Goal: Transaction & Acquisition: Download file/media

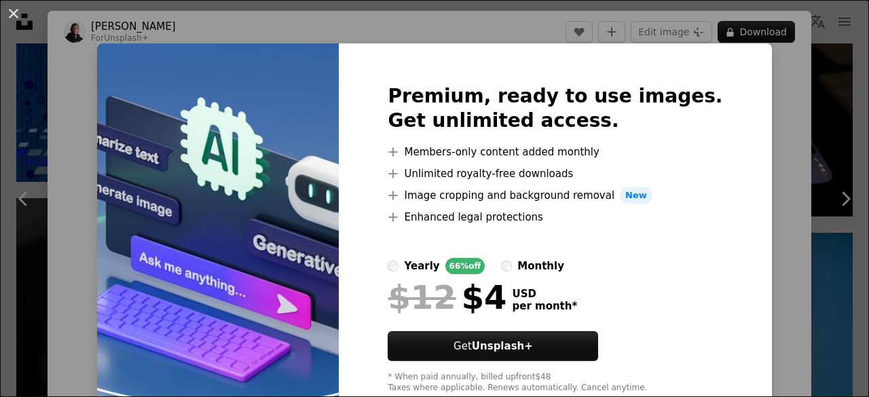
scroll to position [38, 0]
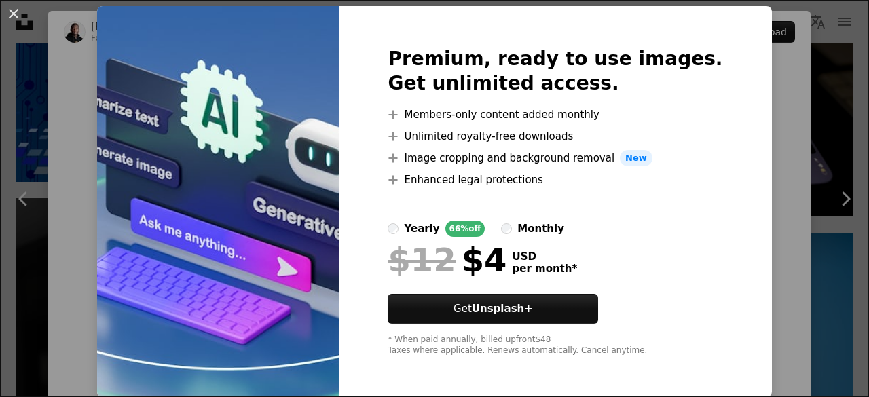
click at [818, 111] on div "An X shape Premium, ready to use images. Get unlimited access. A plus sign Memb…" at bounding box center [434, 198] width 869 height 397
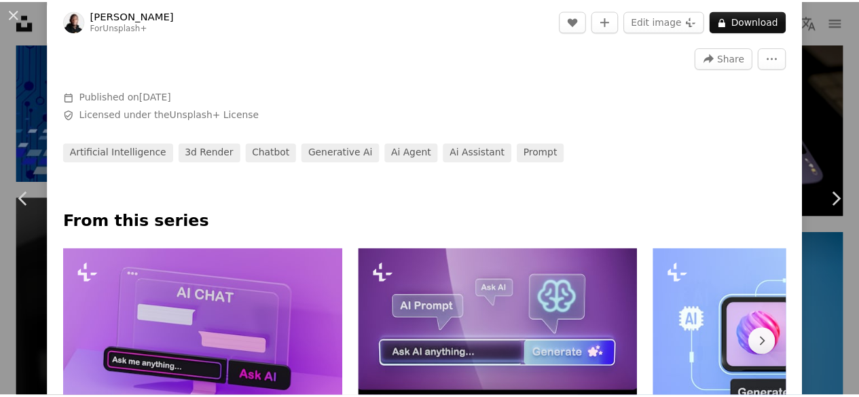
scroll to position [454, 0]
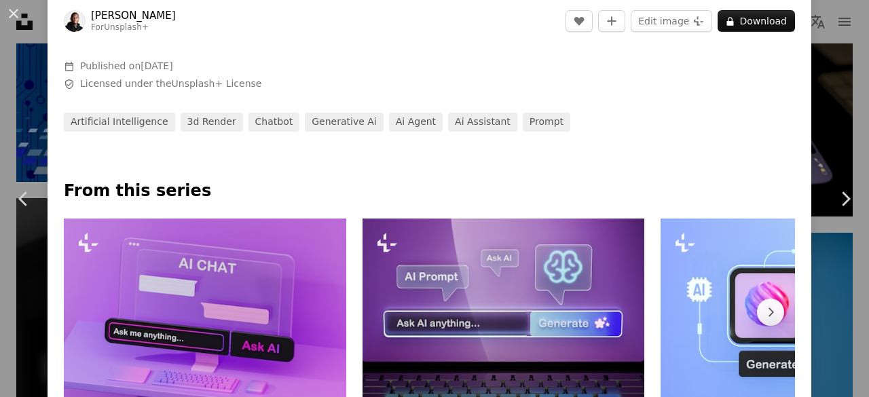
click at [810, 105] on div "An X shape Chevron left Chevron right [PERSON_NAME] For Unsplash+ A heart A plu…" at bounding box center [434, 198] width 869 height 397
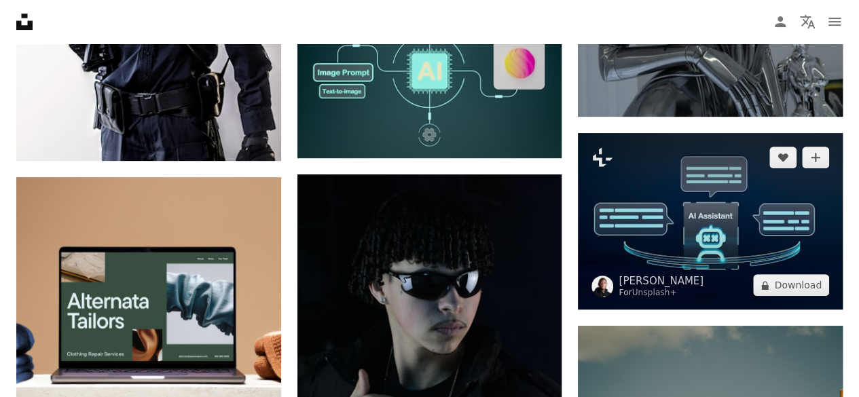
scroll to position [2773, 0]
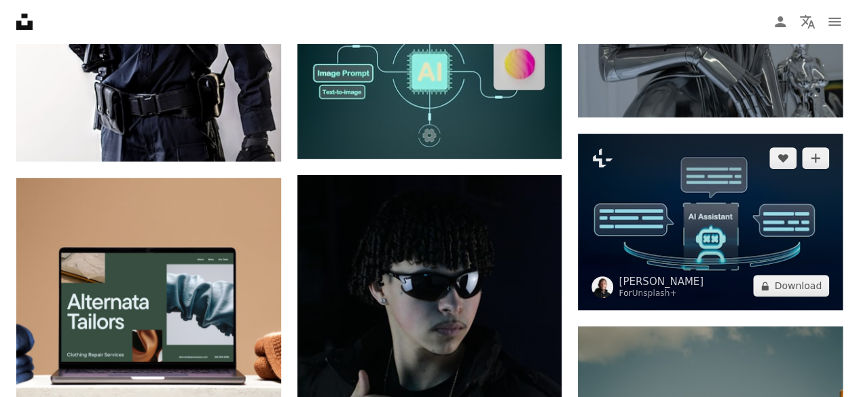
click at [683, 177] on img at bounding box center [710, 222] width 265 height 177
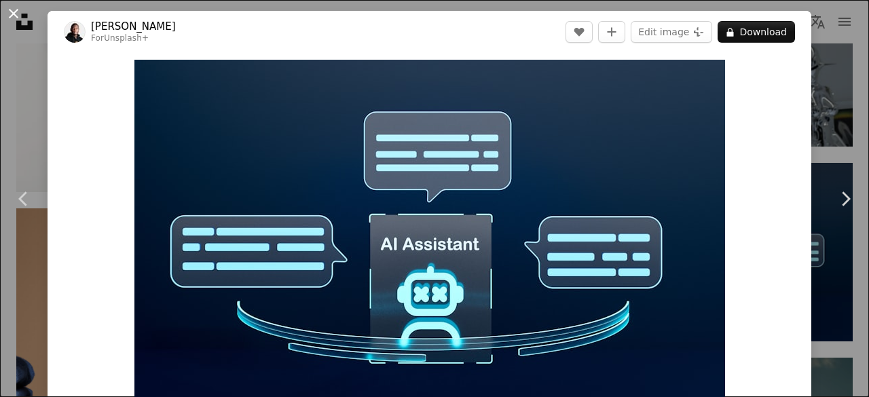
click at [12, 12] on button "An X shape" at bounding box center [13, 13] width 16 height 16
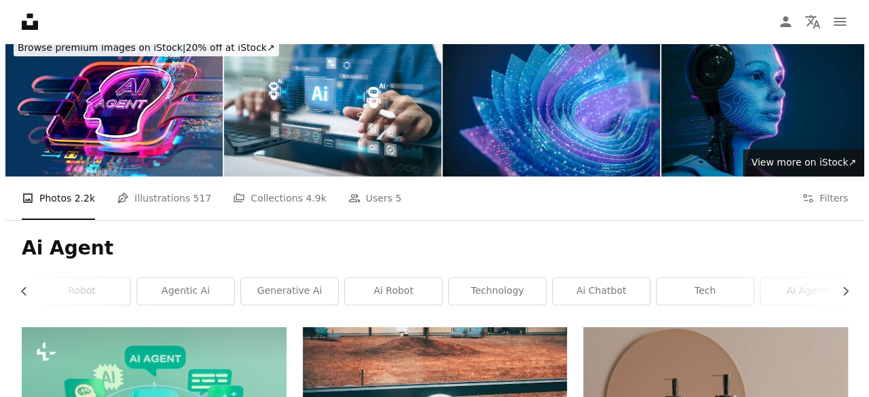
scroll to position [86, 0]
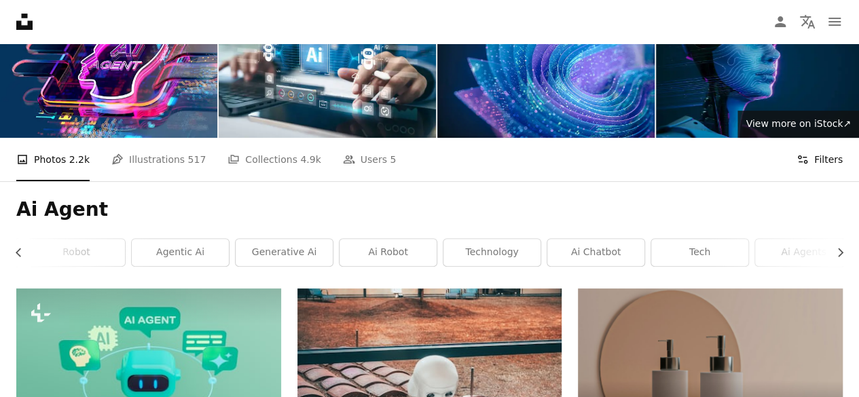
click at [828, 156] on button "Filters Filters" at bounding box center [820, 159] width 46 height 43
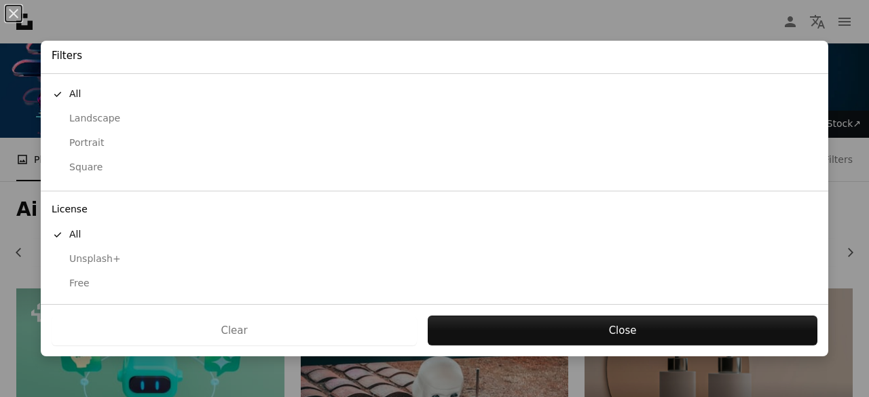
scroll to position [134, 0]
click at [77, 282] on div "Free" at bounding box center [435, 289] width 766 height 14
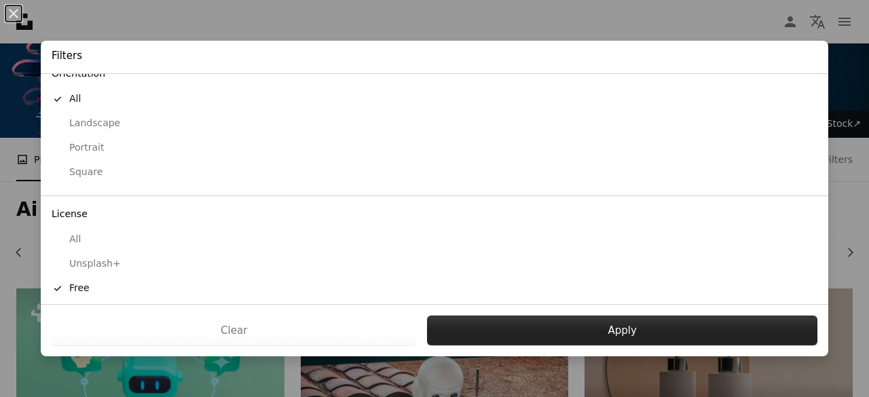
click at [514, 323] on button "Apply" at bounding box center [622, 331] width 390 height 30
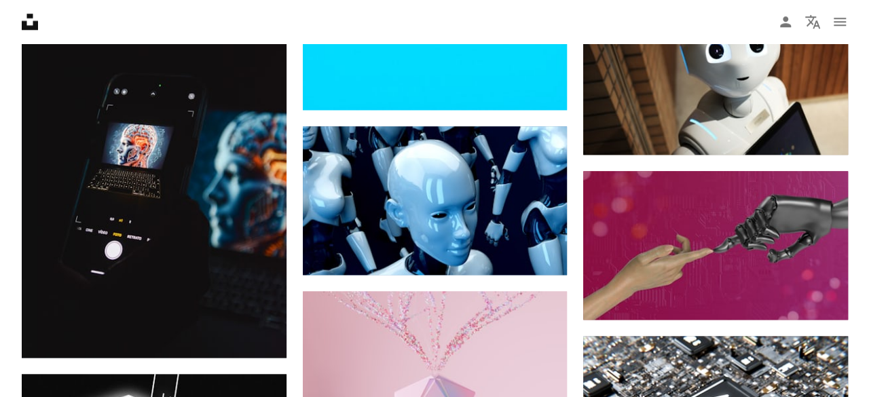
scroll to position [759, 0]
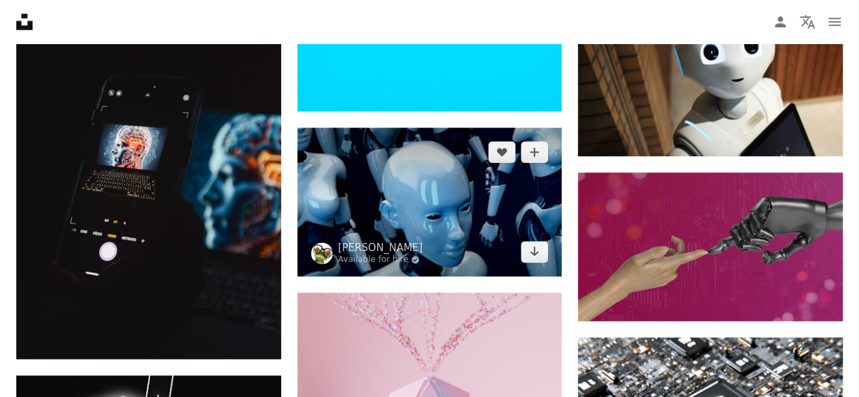
click at [469, 212] on img at bounding box center [429, 202] width 265 height 149
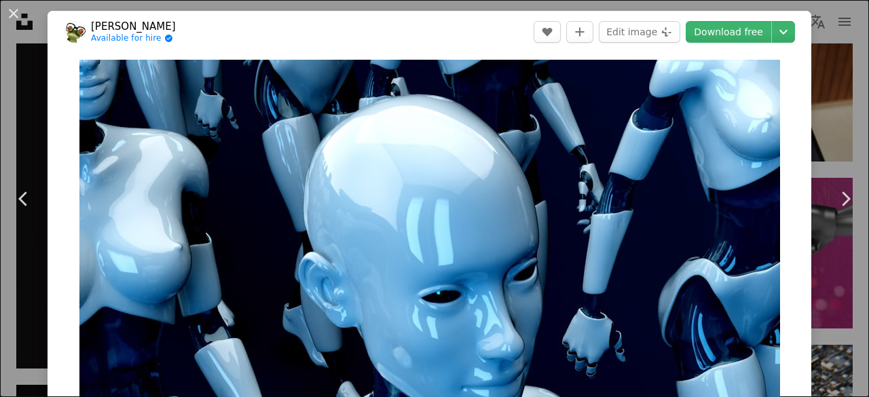
click at [750, 24] on link "Download free" at bounding box center [729, 32] width 86 height 22
